Goal: Find specific page/section: Find specific page/section

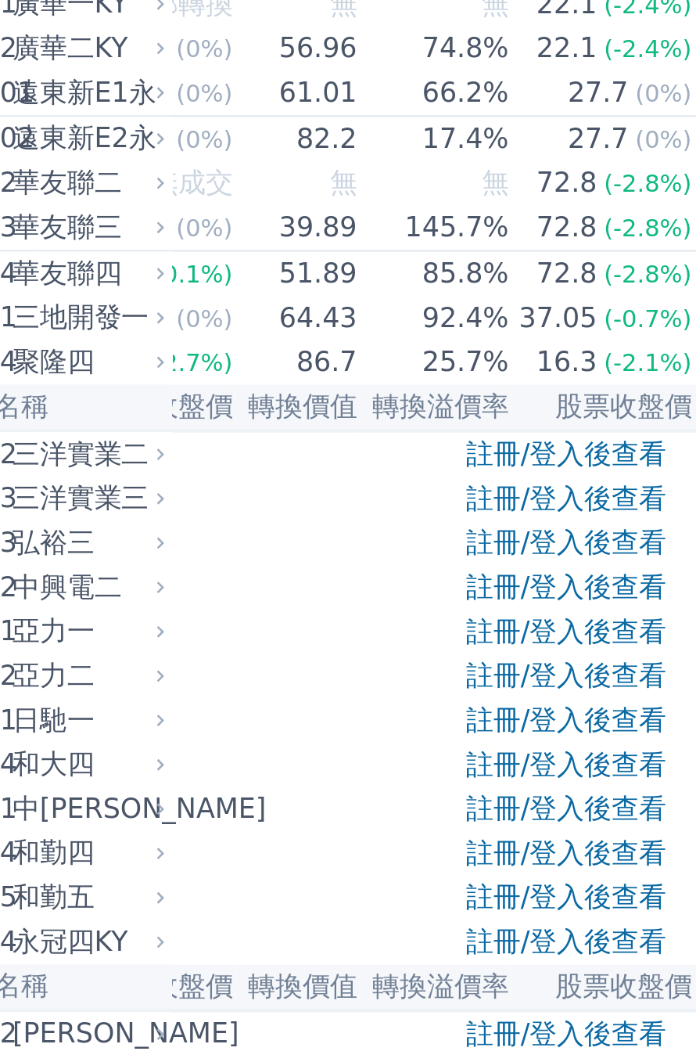
scroll to position [161, 0]
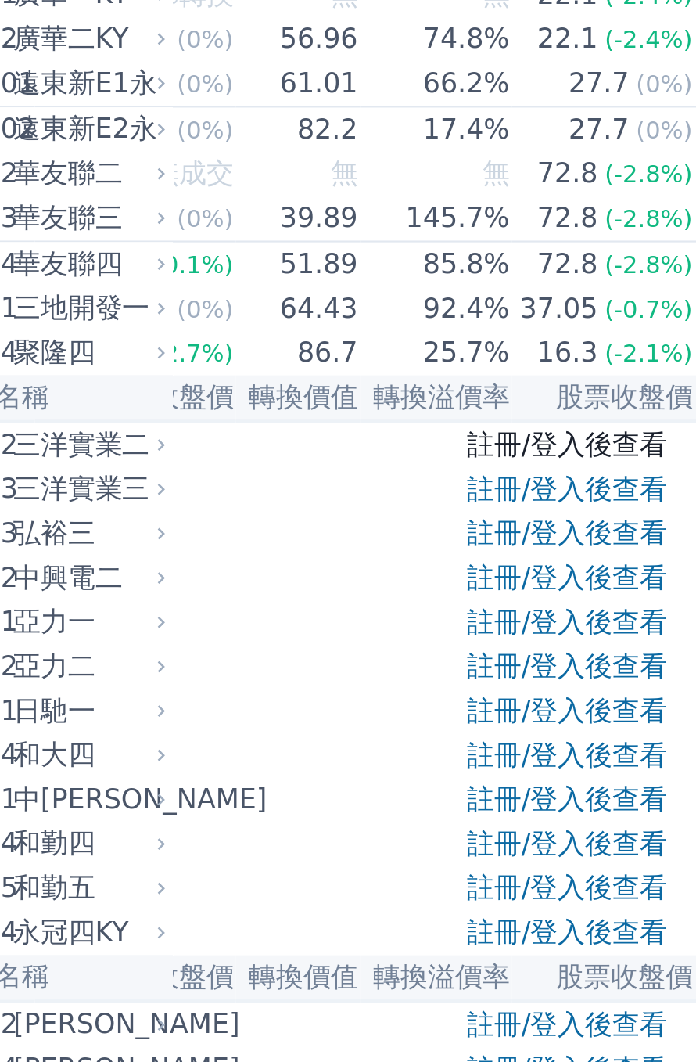
click at [445, 278] on link "註冊/登入後查看" at bounding box center [430, 270] width 92 height 15
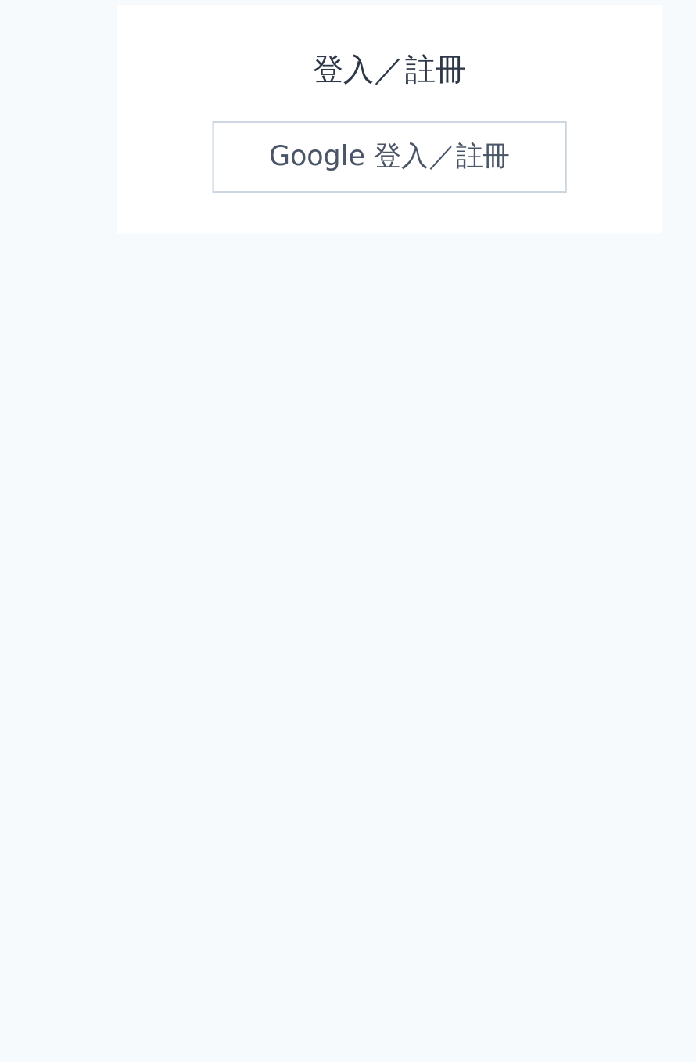
click at [382, 228] on div "可轉債列表 財務數據 可轉債列表 財務數據 登入／註冊 登入／註冊 登入／註冊 Google 登入／註冊" at bounding box center [348, 531] width 696 height 1062
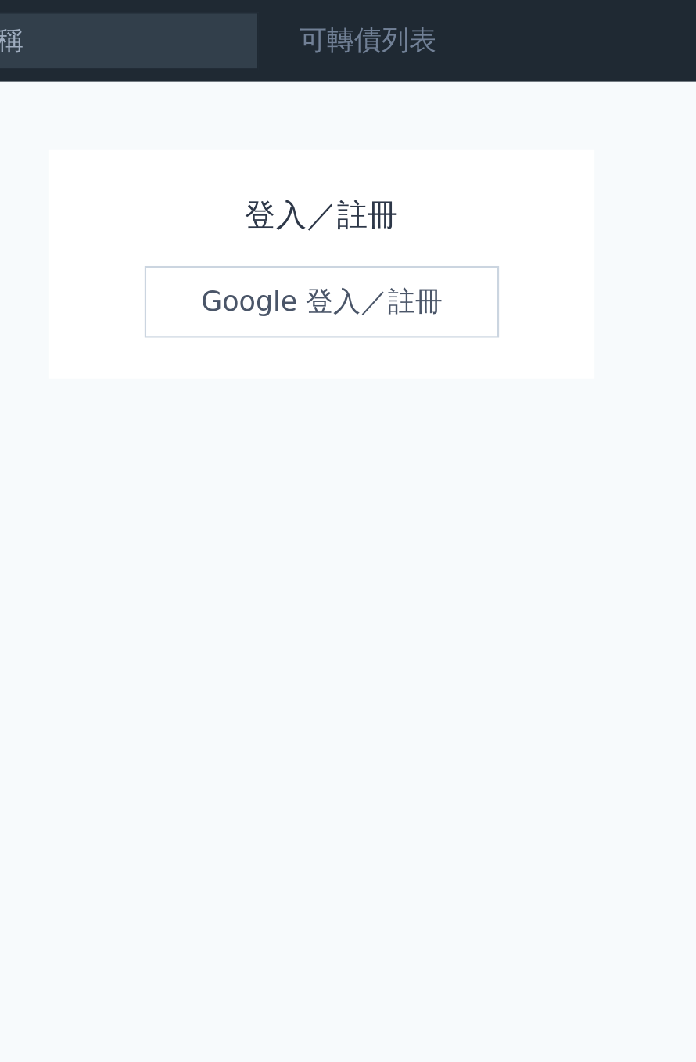
click at [373, 23] on link "可轉債列表" at bounding box center [369, 18] width 63 height 15
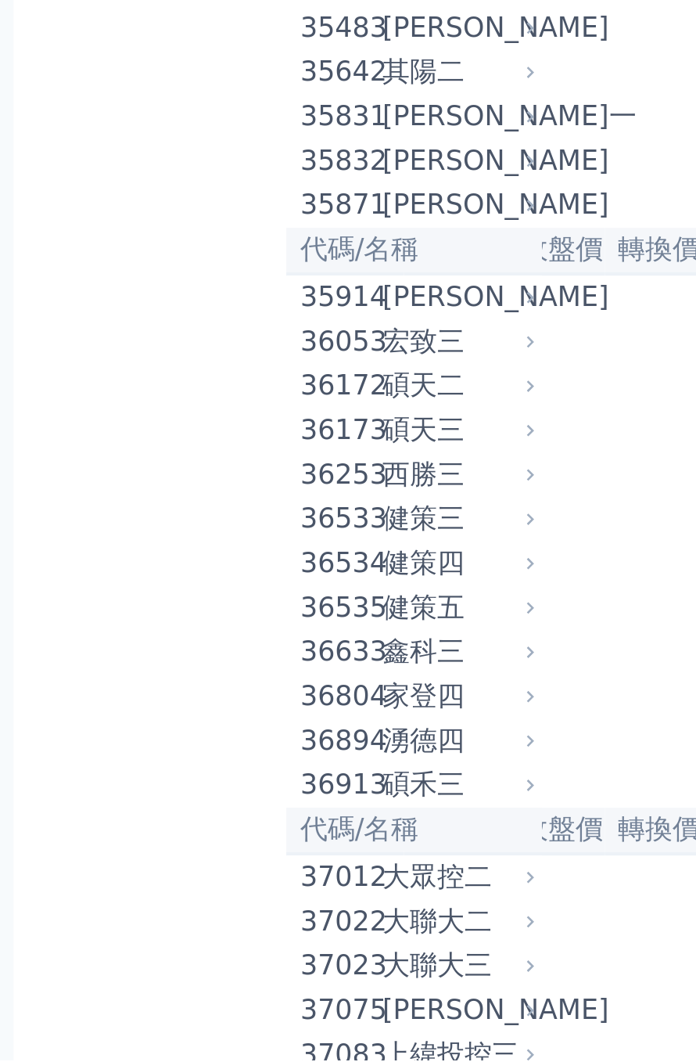
scroll to position [2916, 0]
